Goal: Information Seeking & Learning: Learn about a topic

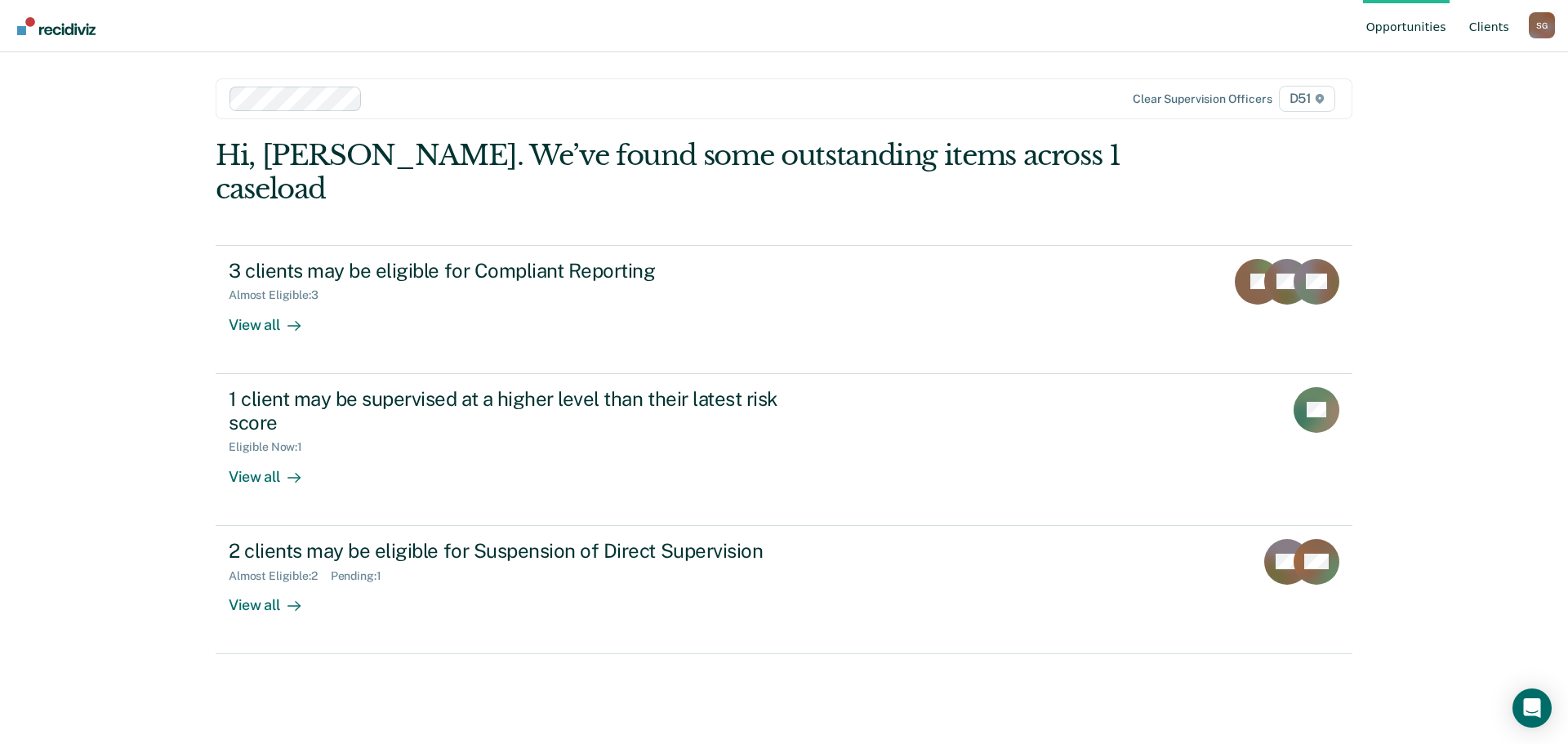
click at [1491, 42] on link "Client s" at bounding box center [1489, 26] width 47 height 52
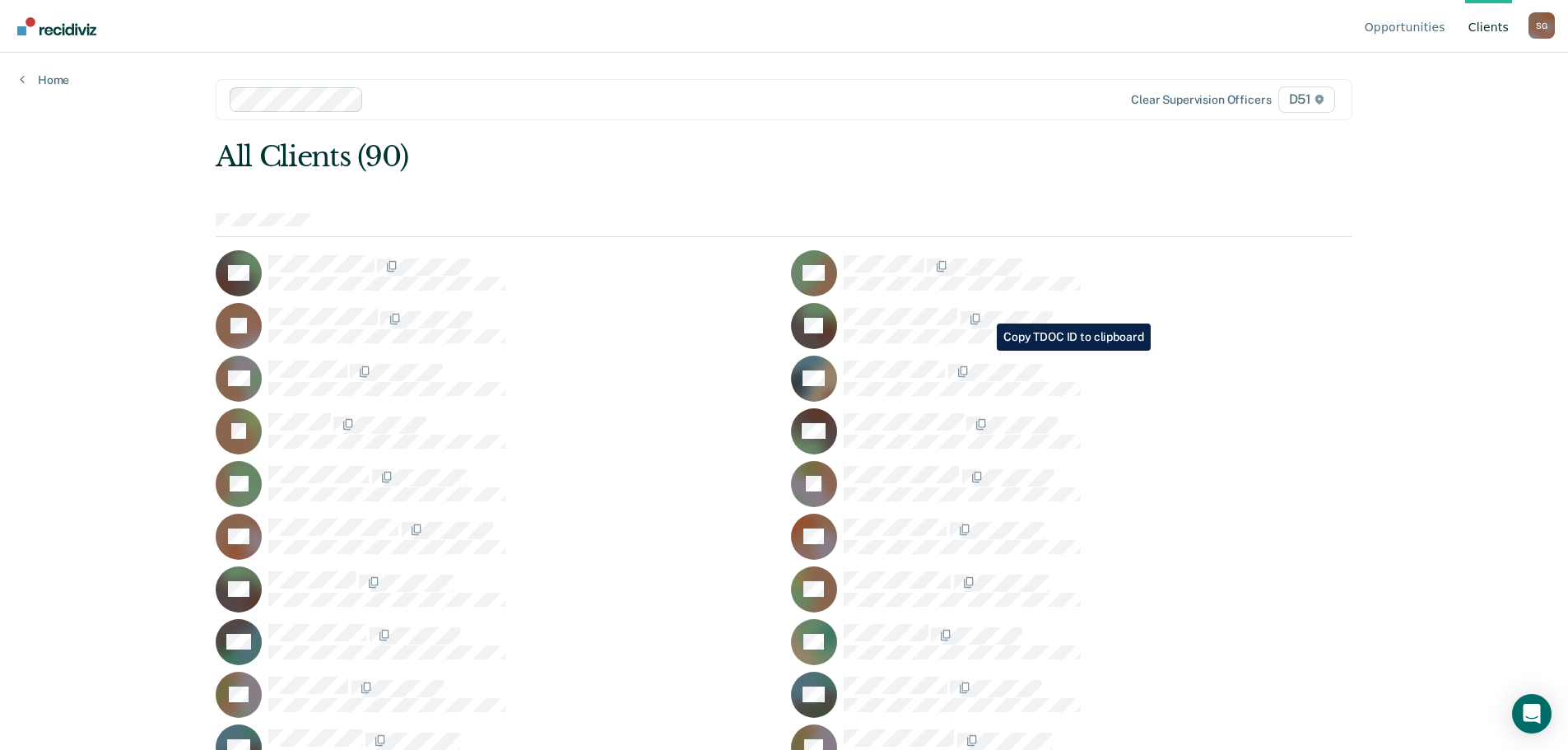
scroll to position [785, 0]
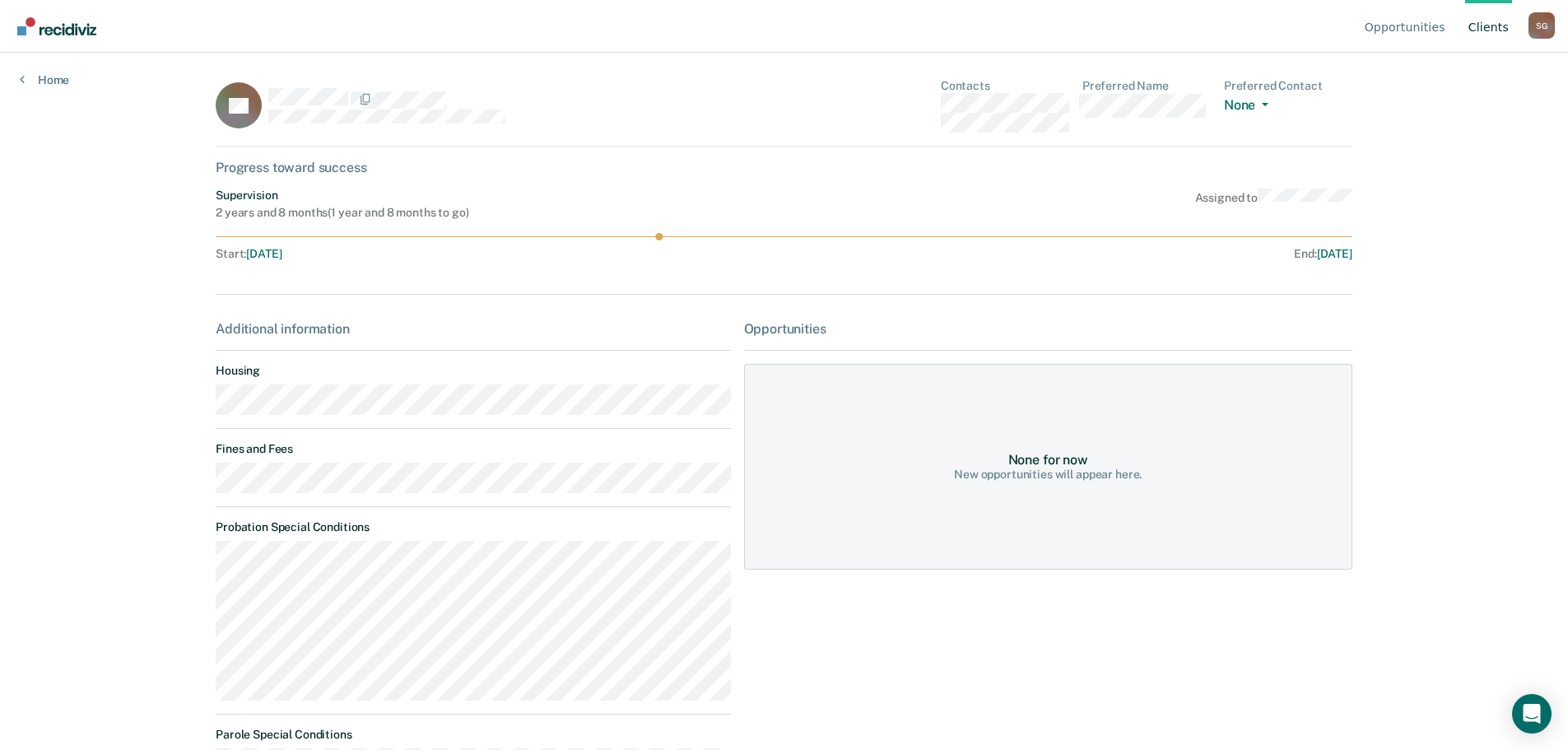
click at [136, 480] on div "Opportunities Client s [PERSON_NAME] S G Profile How it works Log Out Home DL C…" at bounding box center [784, 375] width 1568 height 750
click at [51, 73] on link "Home" at bounding box center [44, 80] width 50 height 15
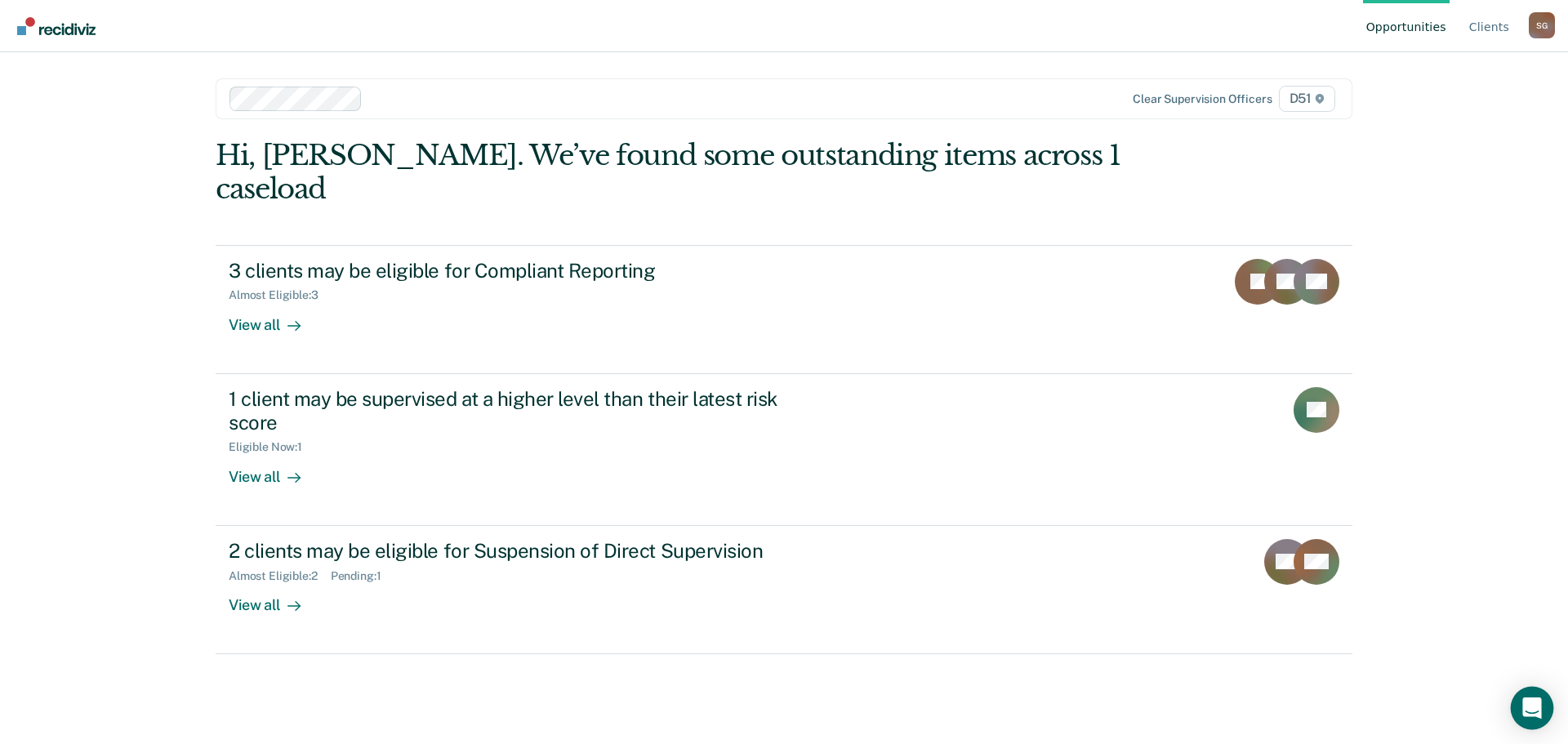
click at [1527, 712] on icon "Open Intercom Messenger" at bounding box center [1531, 707] width 21 height 21
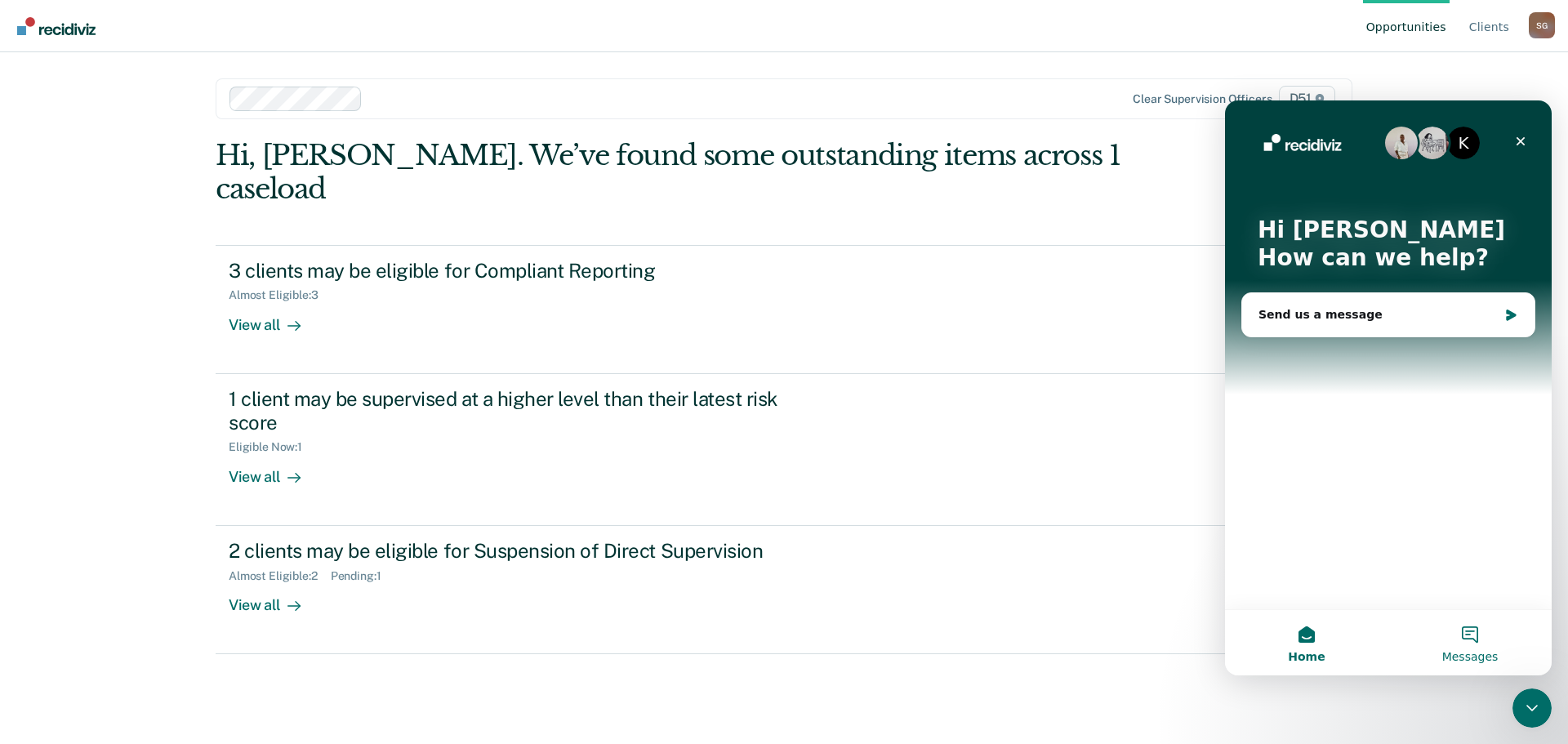
click at [1475, 635] on button "Messages" at bounding box center [1470, 643] width 163 height 65
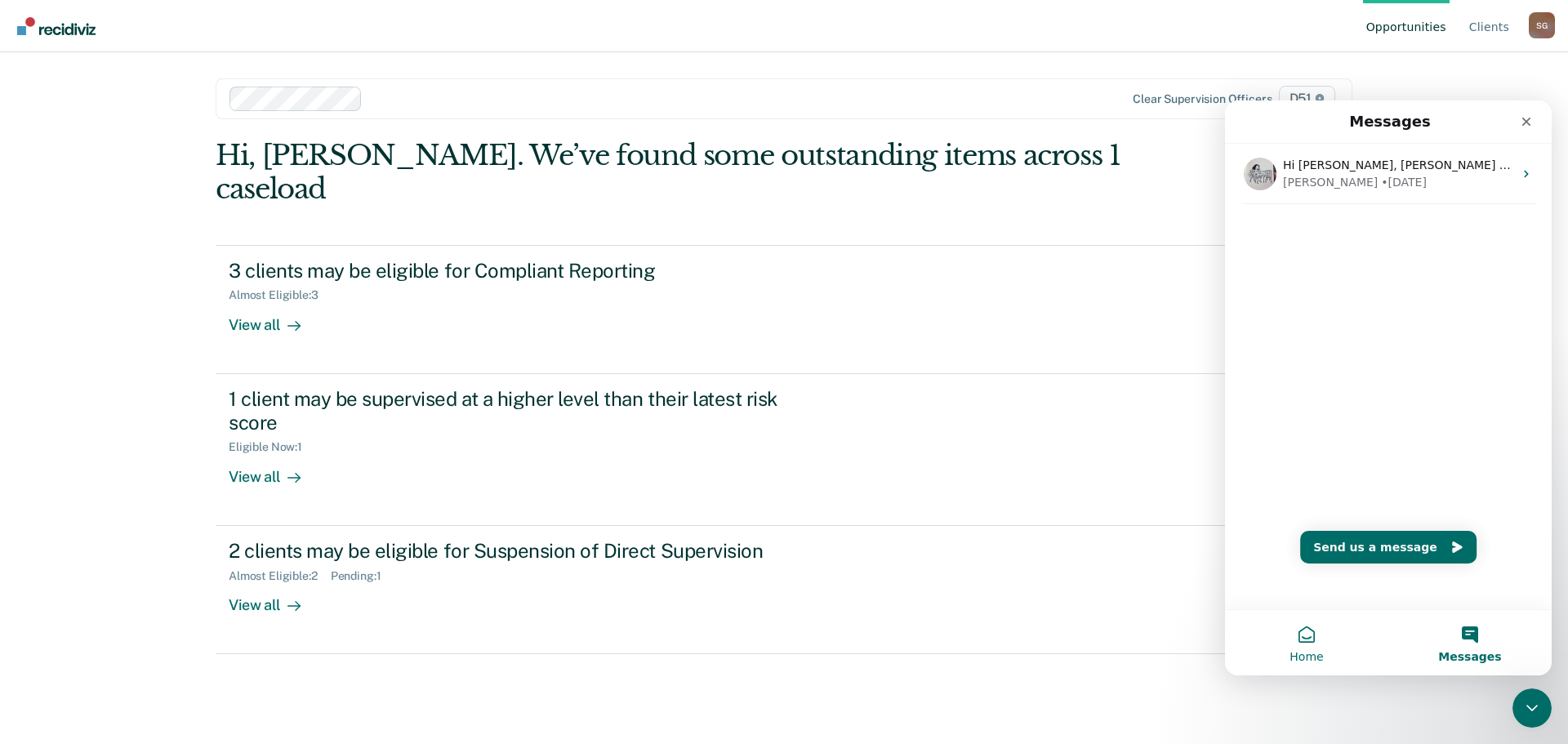
click at [1312, 638] on button "Home" at bounding box center [1307, 643] width 163 height 65
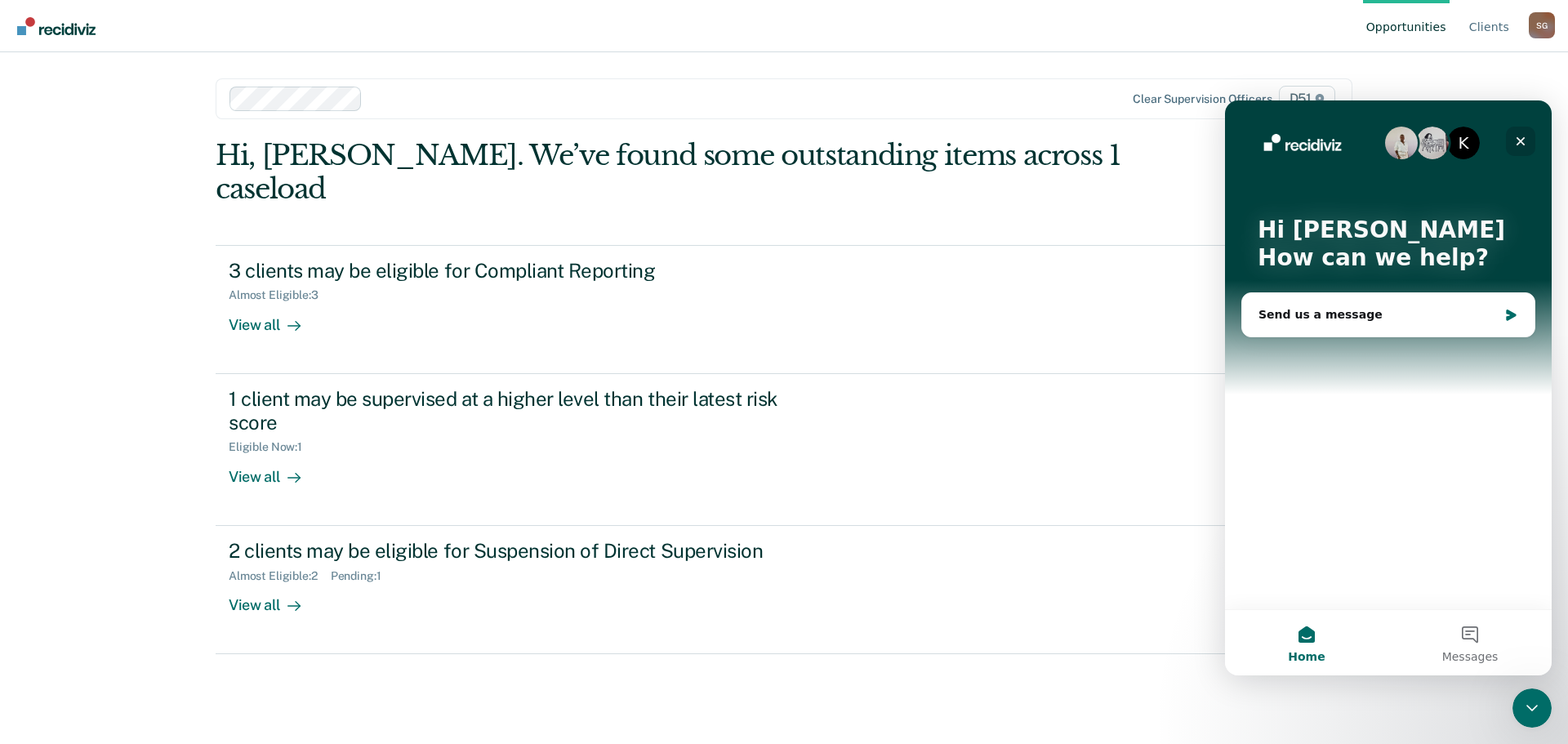
click at [1524, 138] on icon "Close" at bounding box center [1521, 142] width 9 height 9
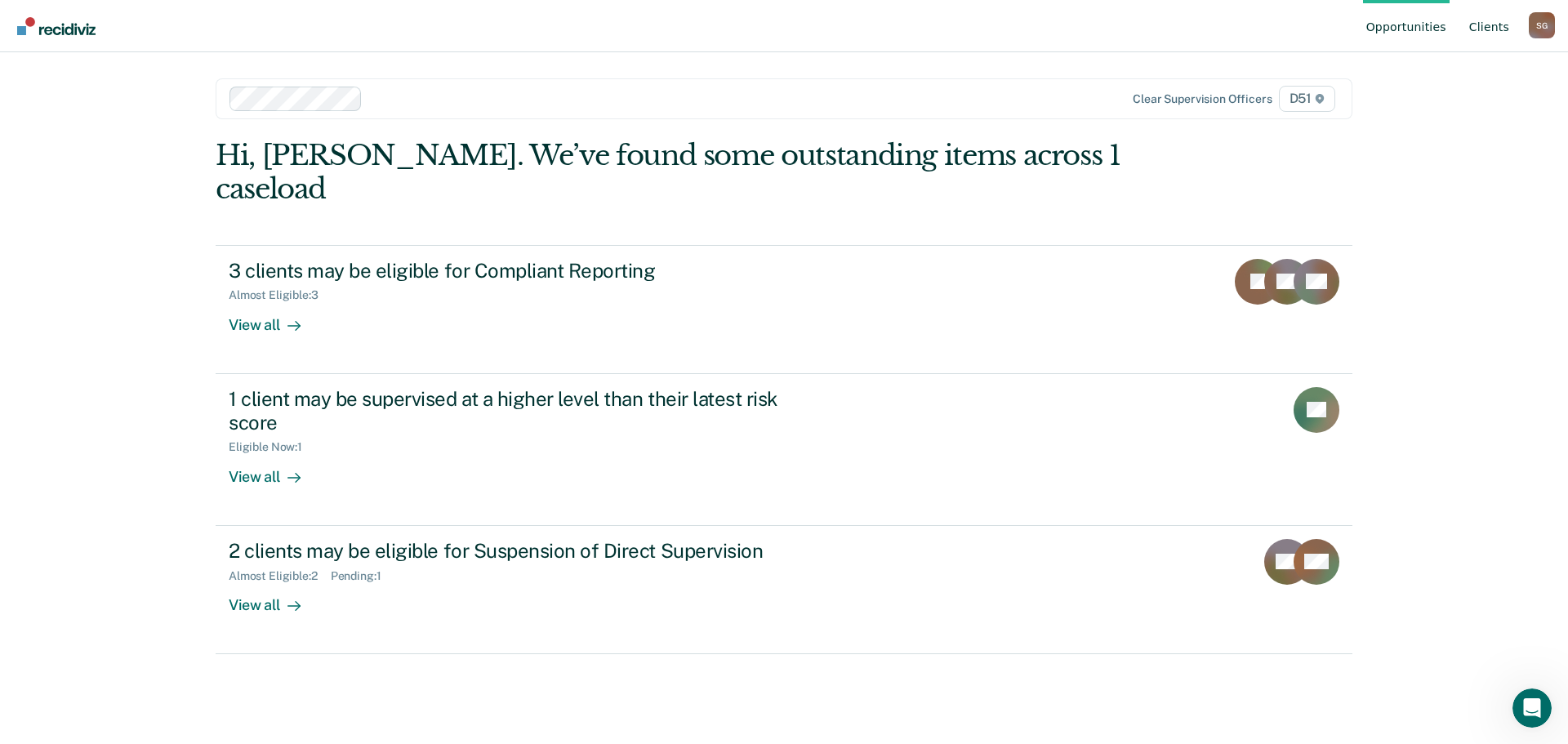
click at [1500, 32] on link "Client s" at bounding box center [1489, 26] width 47 height 52
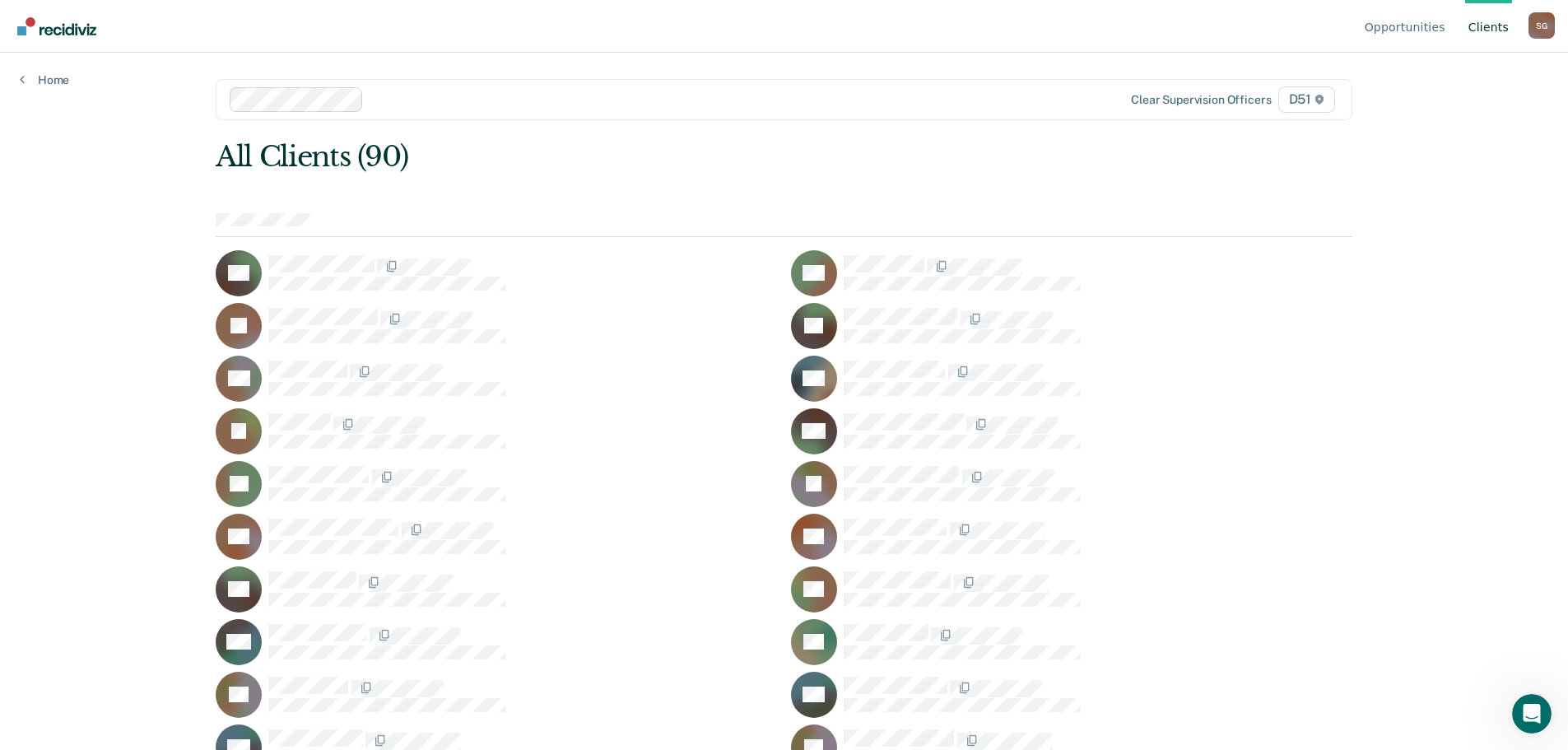
scroll to position [1365, 0]
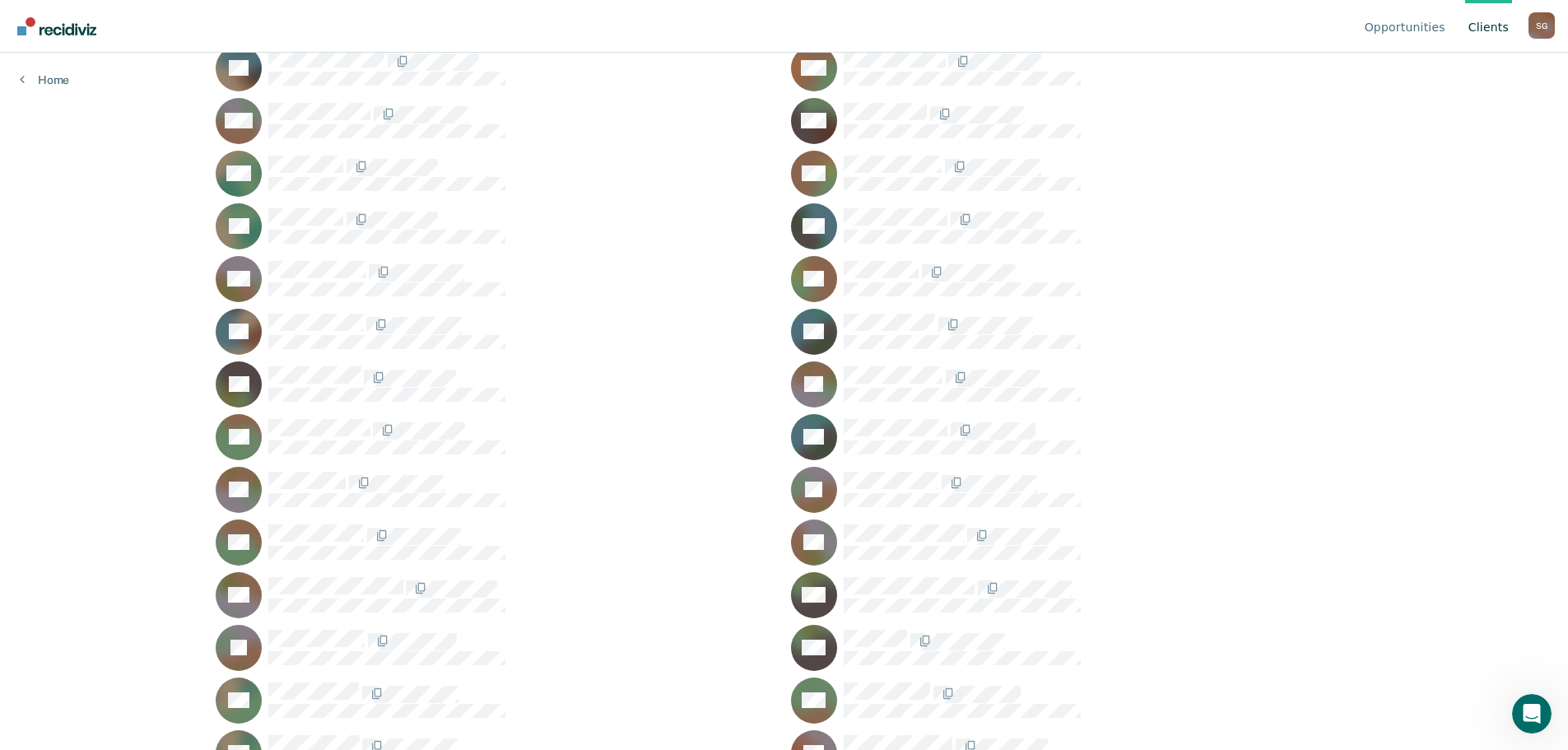
click at [899, 356] on ul "DA CA JA TA AA GB IB MB LB JB DC TC VC RC WC AC LD HD HD LD KF CF CF DF CH BH J…" at bounding box center [784, 68] width 1137 height 2365
click at [892, 405] on div "PP" at bounding box center [1071, 385] width 562 height 46
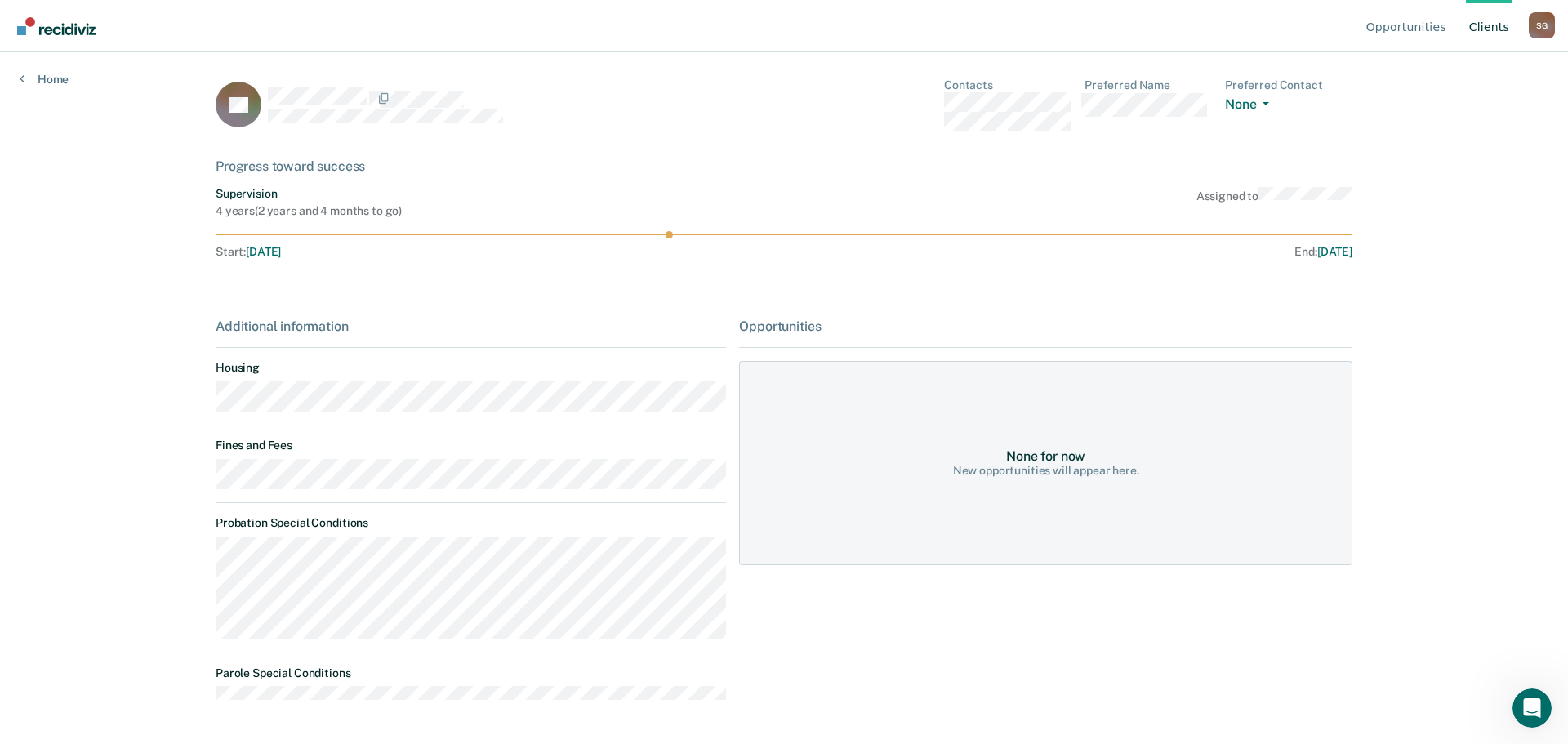
click at [132, 470] on div "Opportunities Client s [PERSON_NAME] S G Profile How it works Log Out Home PP C…" at bounding box center [784, 372] width 1568 height 744
click at [198, 483] on main "PP Contacts Preferred Name Preferred Contact None Call Text Email None Progress…" at bounding box center [784, 379] width 1176 height 653
click at [52, 77] on link "Home" at bounding box center [44, 79] width 49 height 15
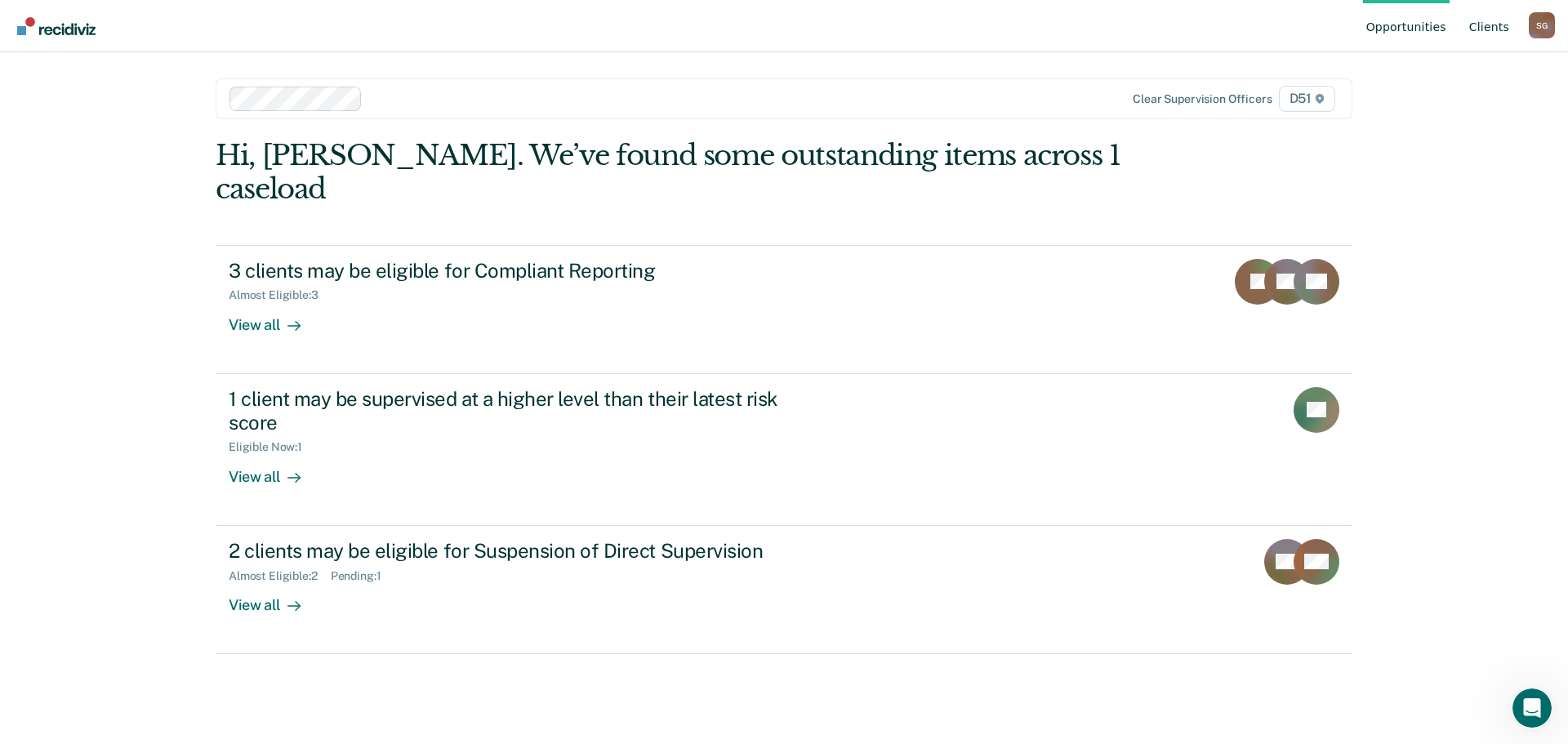
click at [1498, 18] on link "Client s" at bounding box center [1489, 26] width 47 height 52
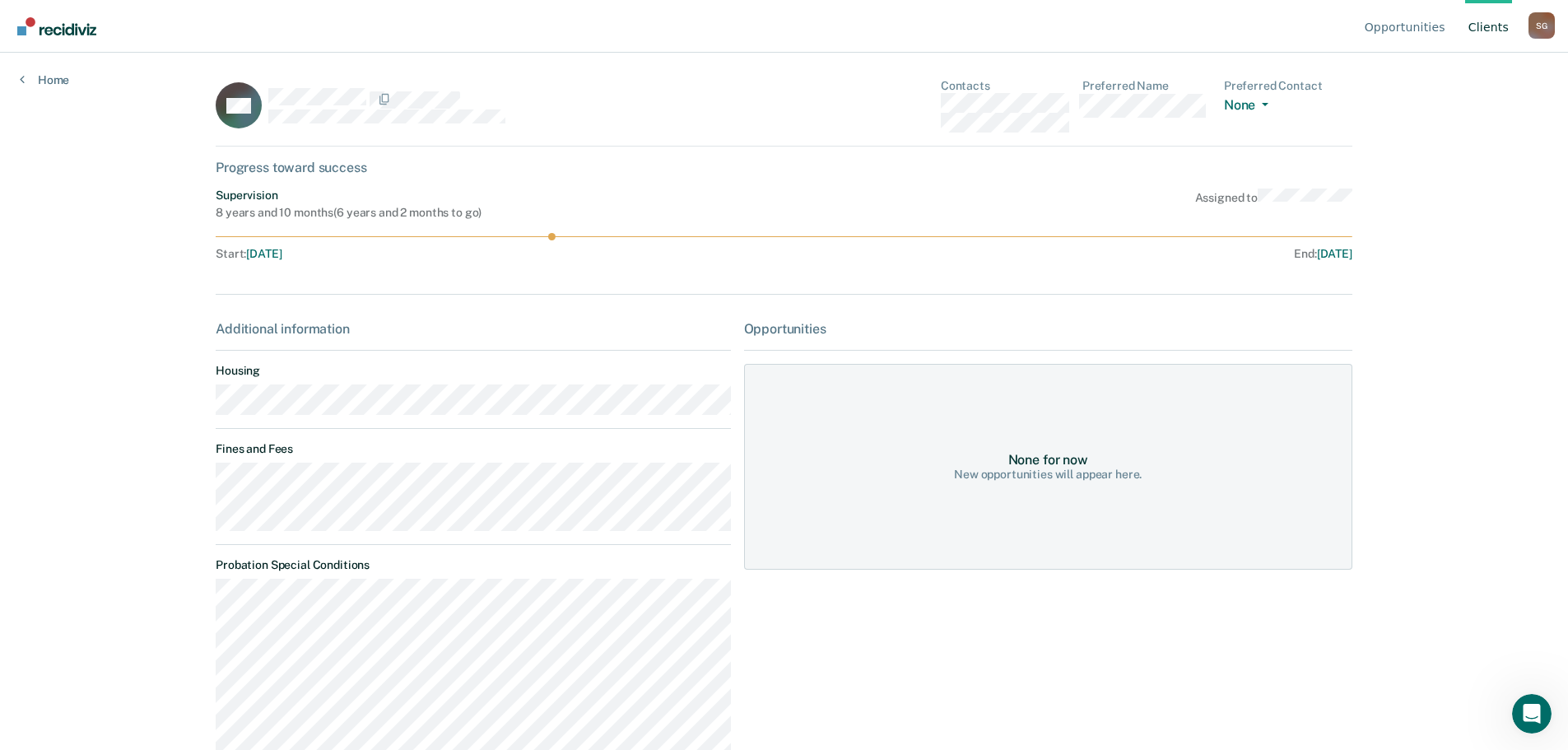
click at [204, 488] on main "WC Contacts Preferred Name Preferred Contact None Call Text Email None Progress…" at bounding box center [783, 382] width 1176 height 658
click at [202, 490] on main "WC Contacts Preferred Name Preferred Contact None Call Text Email None Progress…" at bounding box center [783, 382] width 1176 height 658
drag, startPoint x: 1484, startPoint y: 18, endPoint x: 1579, endPoint y: 146, distance: 159.4
click at [1484, 18] on link "Client s" at bounding box center [1489, 26] width 47 height 53
